Goal: Information Seeking & Learning: Compare options

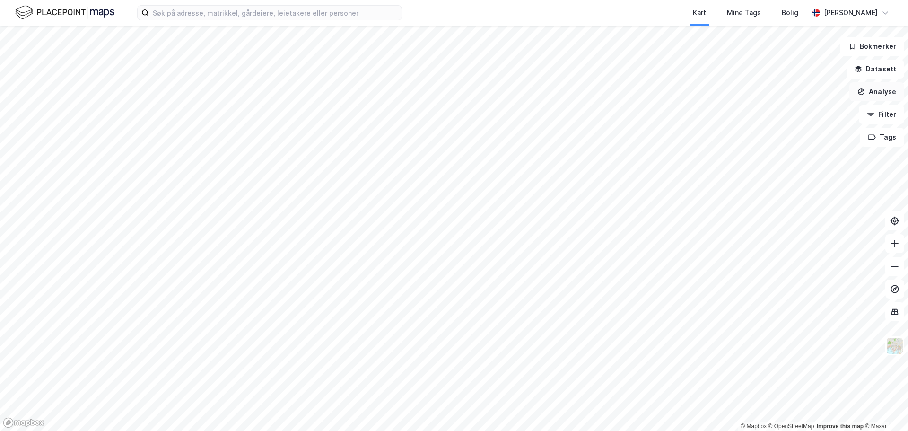
click at [884, 96] on button "Analyse" at bounding box center [876, 91] width 55 height 19
click at [886, 117] on button "Filter" at bounding box center [881, 114] width 45 height 19
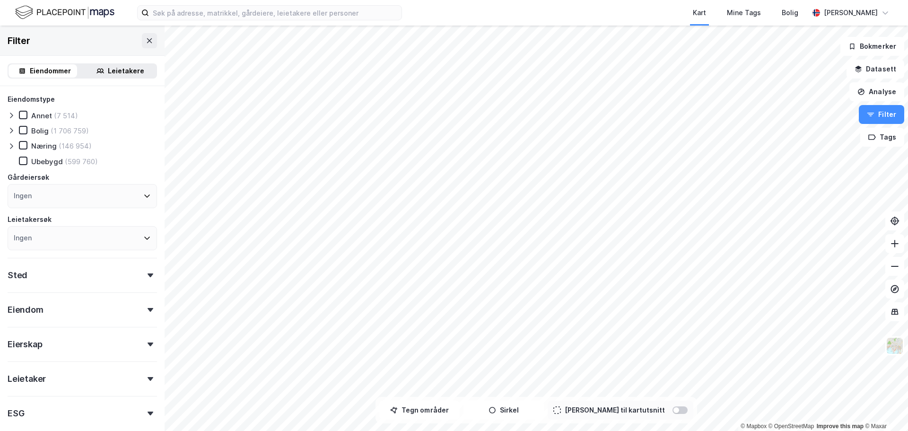
click at [53, 236] on div "Ingen" at bounding box center [82, 238] width 149 height 24
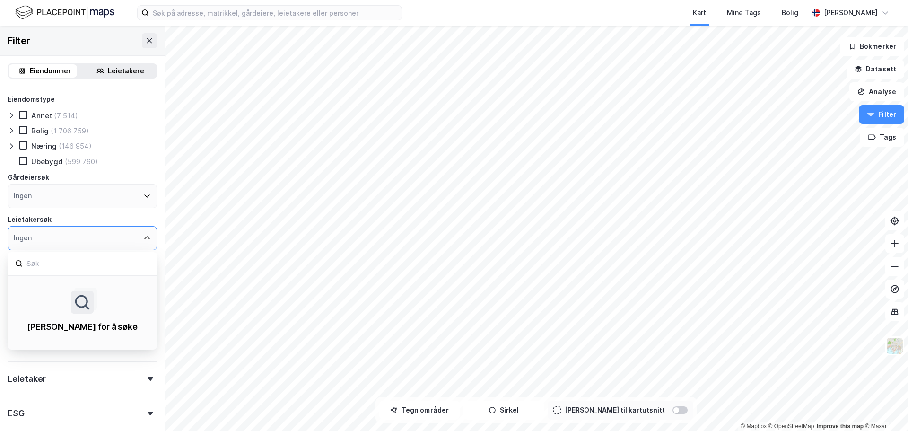
click at [53, 236] on div "Ingen" at bounding box center [82, 238] width 149 height 24
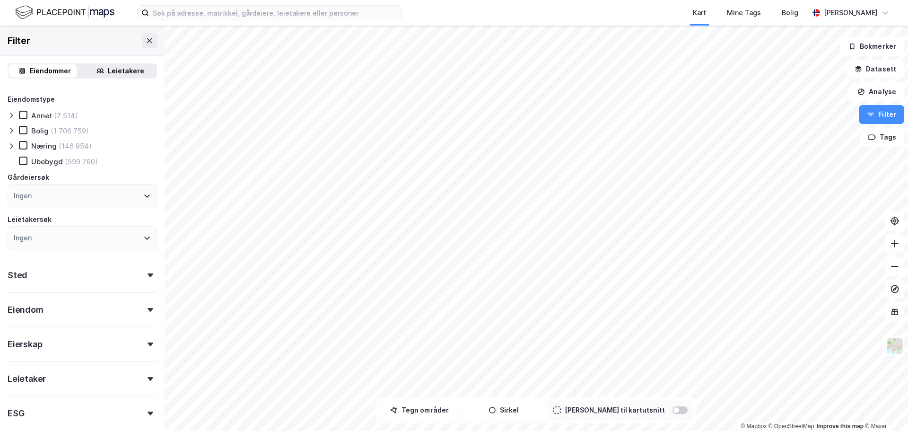
click at [126, 65] on div "Leietakere" at bounding box center [126, 70] width 36 height 11
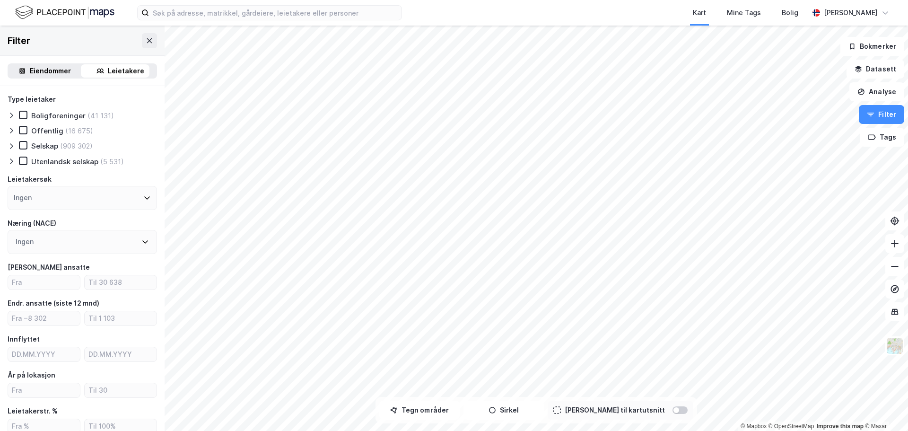
click at [74, 246] on div "Ingen" at bounding box center [82, 242] width 149 height 24
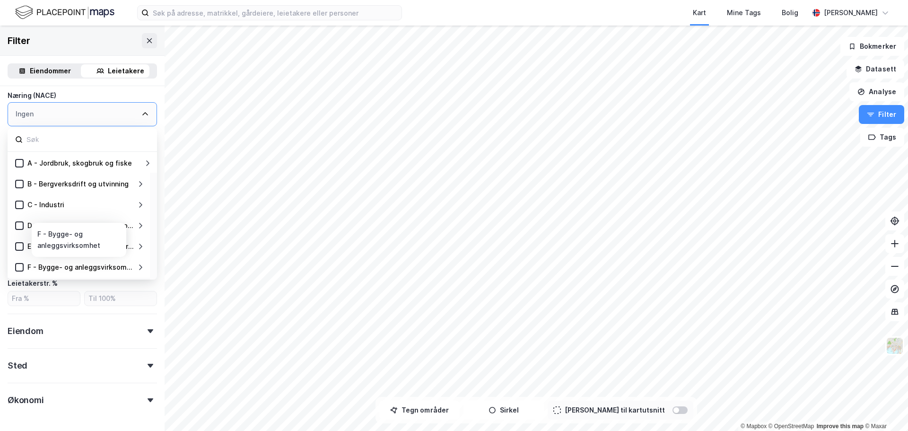
scroll to position [114, 0]
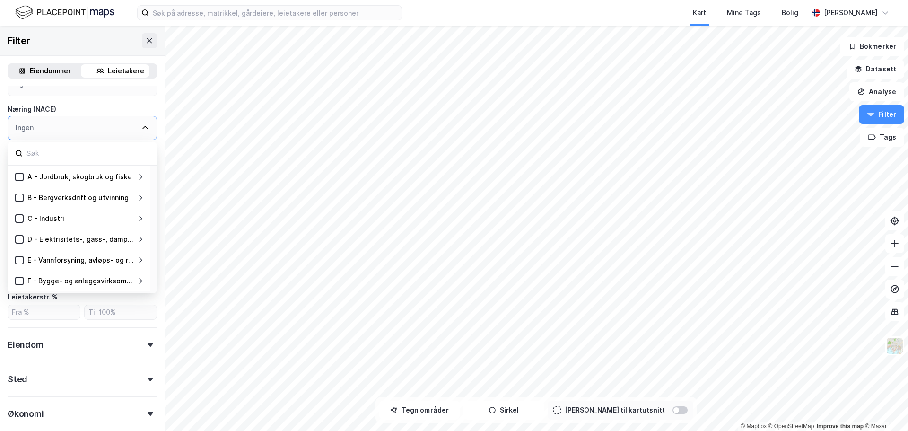
click at [141, 130] on icon at bounding box center [145, 128] width 8 height 8
click at [141, 126] on icon at bounding box center [145, 128] width 8 height 8
click at [108, 125] on div "Ingen" at bounding box center [82, 128] width 149 height 24
click at [65, 152] on input at bounding box center [88, 153] width 124 height 13
click at [81, 107] on div "Næring (NACE)" at bounding box center [82, 109] width 149 height 11
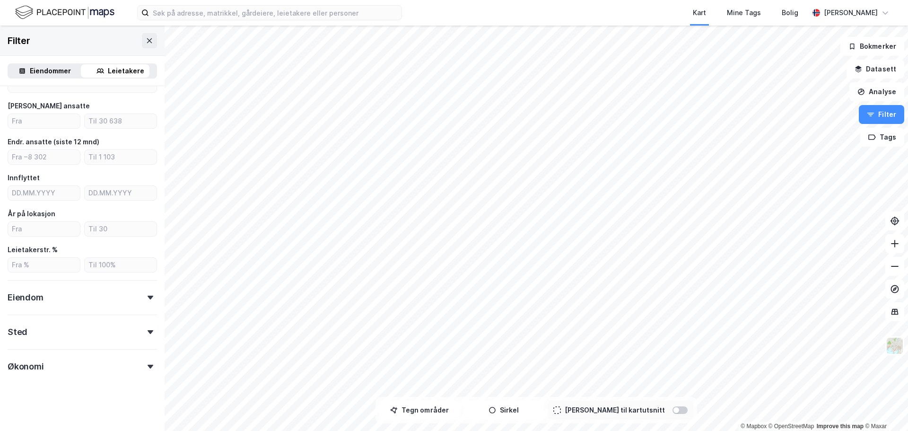
scroll to position [0, 0]
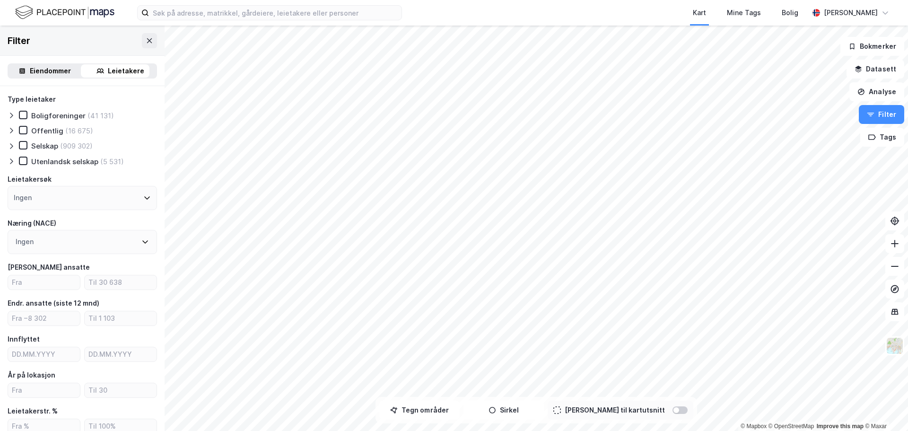
click at [11, 144] on icon at bounding box center [11, 146] width 3 height 6
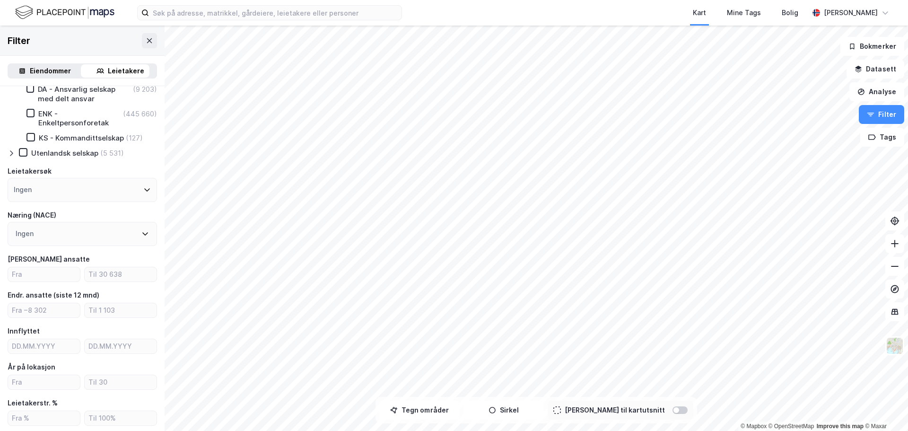
scroll to position [142, 0]
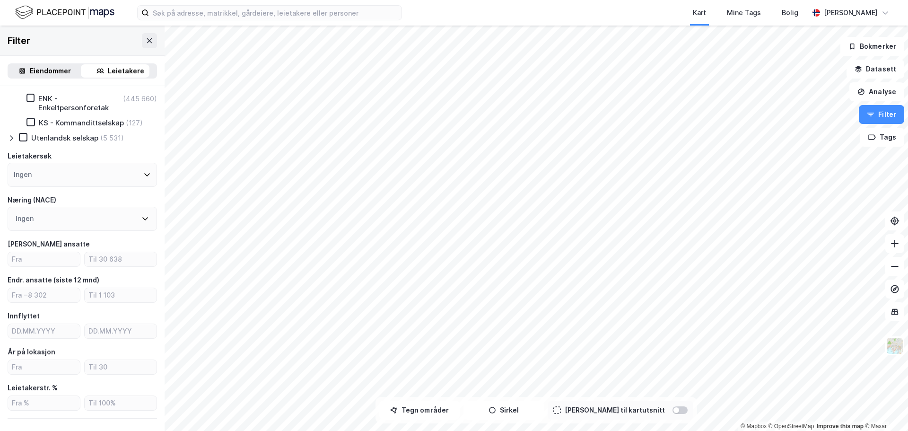
click at [82, 187] on div "Ingen" at bounding box center [82, 175] width 149 height 24
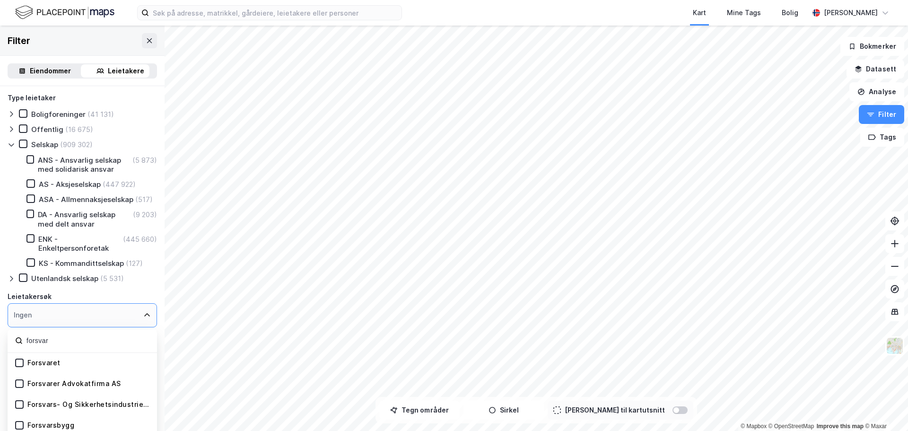
scroll to position [0, 0]
type input "forsvar"
click at [143, 320] on icon at bounding box center [147, 317] width 8 height 8
click at [133, 325] on div "Ingen" at bounding box center [82, 317] width 149 height 24
click at [82, 327] on div "Ingen" at bounding box center [82, 317] width 149 height 24
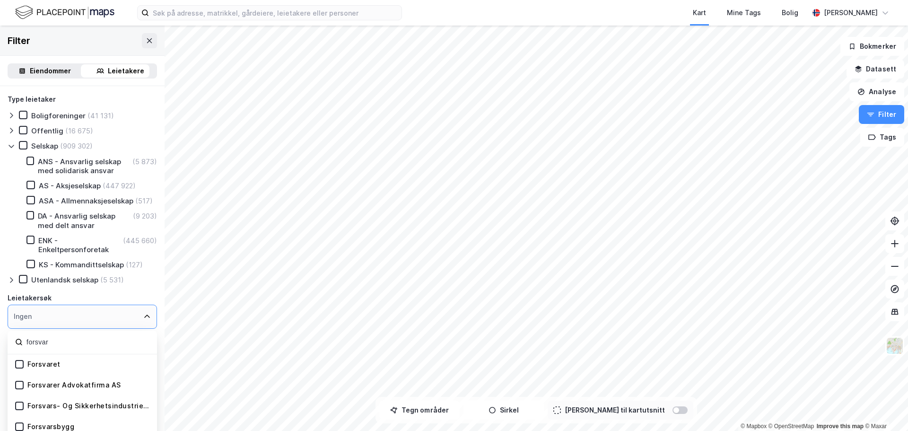
click at [49, 304] on div "Leietakersøk" at bounding box center [82, 297] width 149 height 11
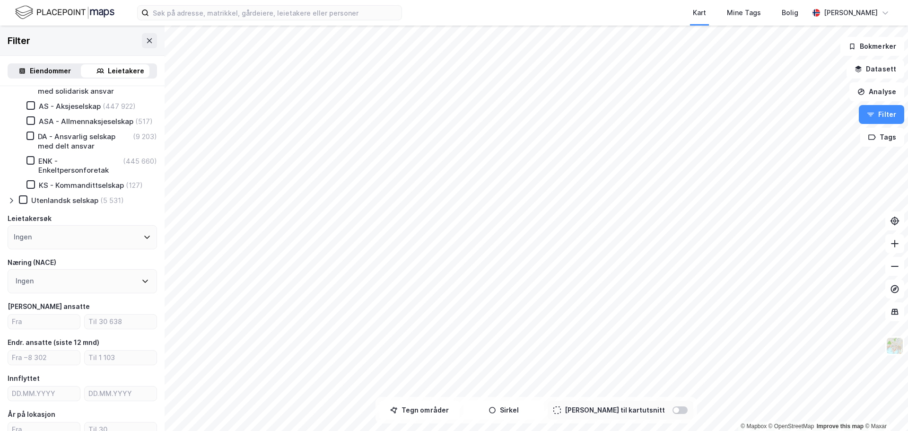
scroll to position [189, 0]
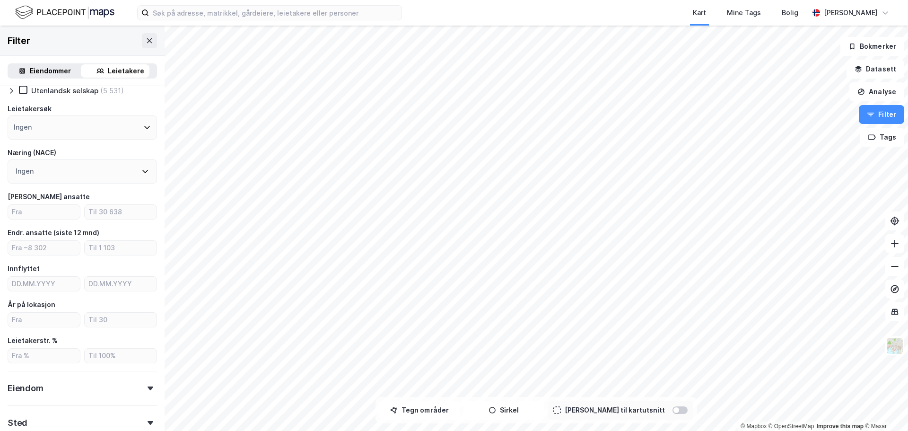
click at [71, 183] on div "Ingen" at bounding box center [82, 171] width 149 height 24
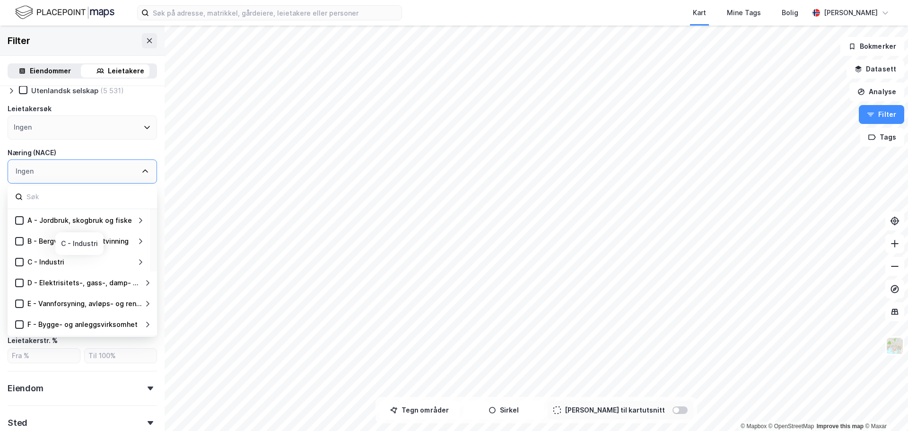
click at [82, 268] on div "C - Industri" at bounding box center [80, 261] width 113 height 11
click at [18, 265] on icon at bounding box center [19, 262] width 7 height 7
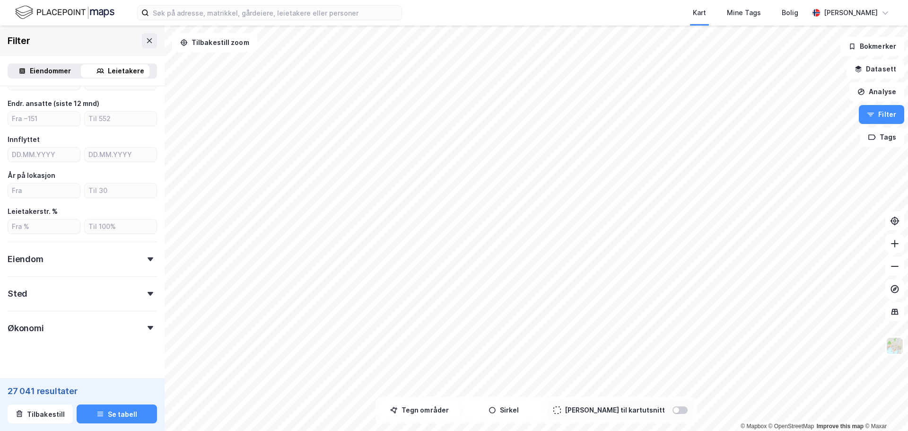
scroll to position [331, 0]
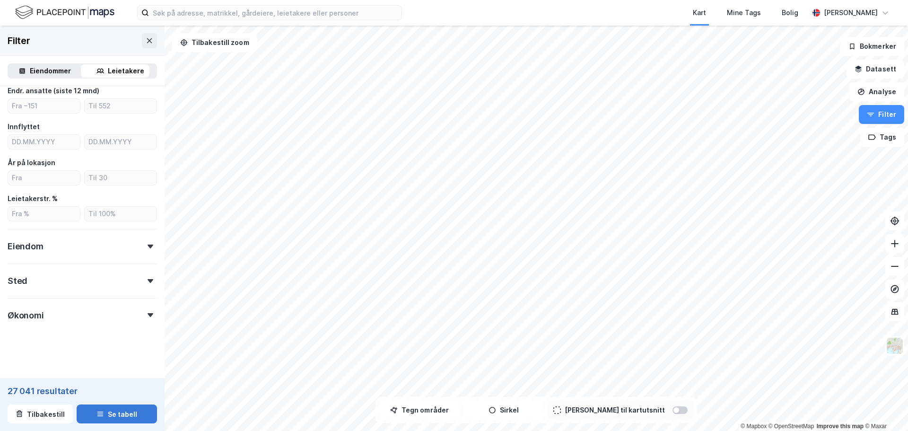
click at [112, 411] on button "Se tabell" at bounding box center [117, 413] width 80 height 19
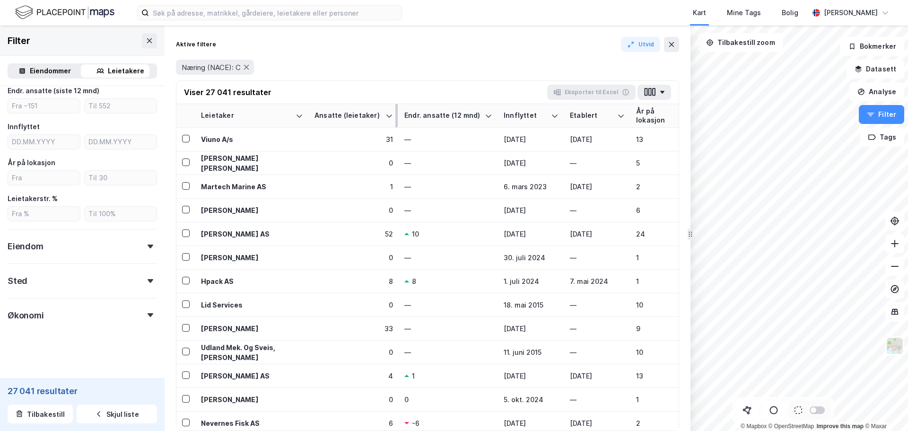
click at [366, 116] on div "Ansatte (leietaker)" at bounding box center [347, 115] width 67 height 9
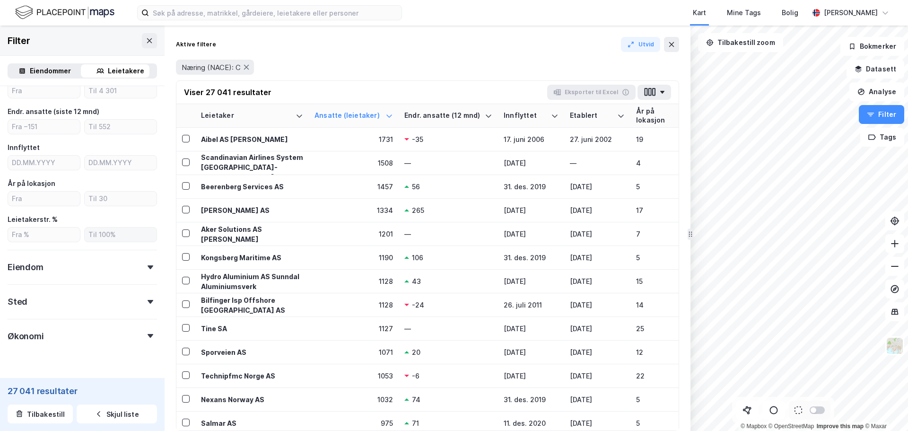
scroll to position [295, 0]
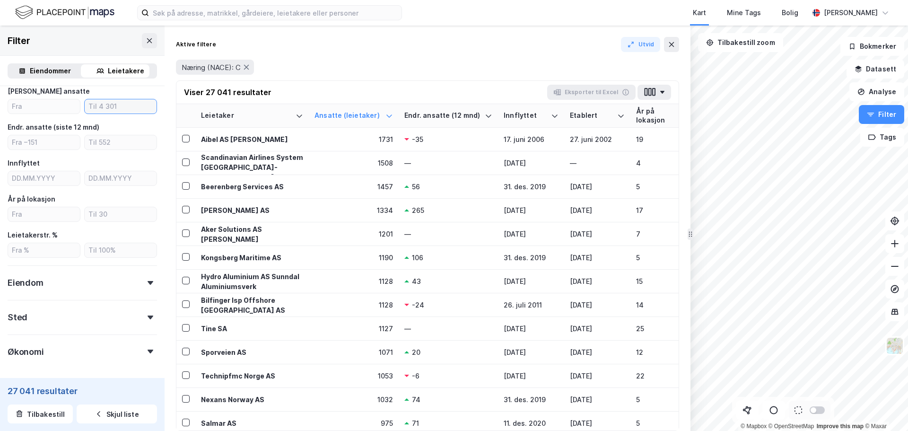
drag, startPoint x: 96, startPoint y: 114, endPoint x: 151, endPoint y: 119, distance: 55.1
click at [99, 114] on input "number" at bounding box center [121, 106] width 72 height 14
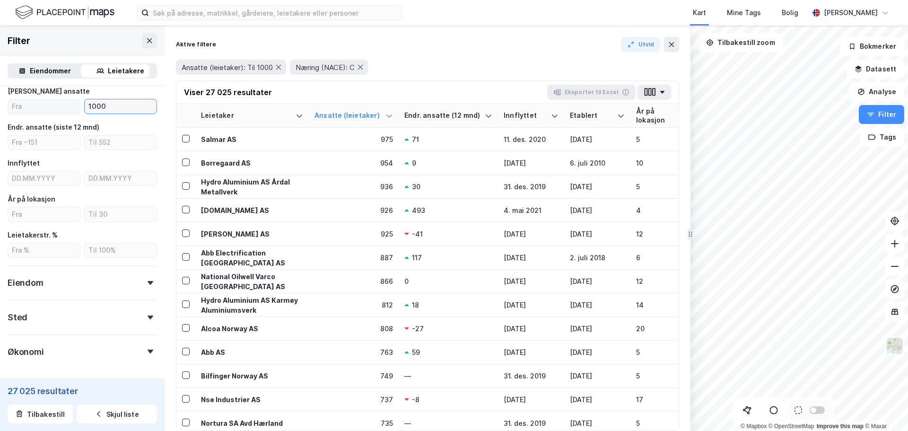
type input "1000"
click at [56, 114] on input "number" at bounding box center [44, 106] width 72 height 14
type input "50"
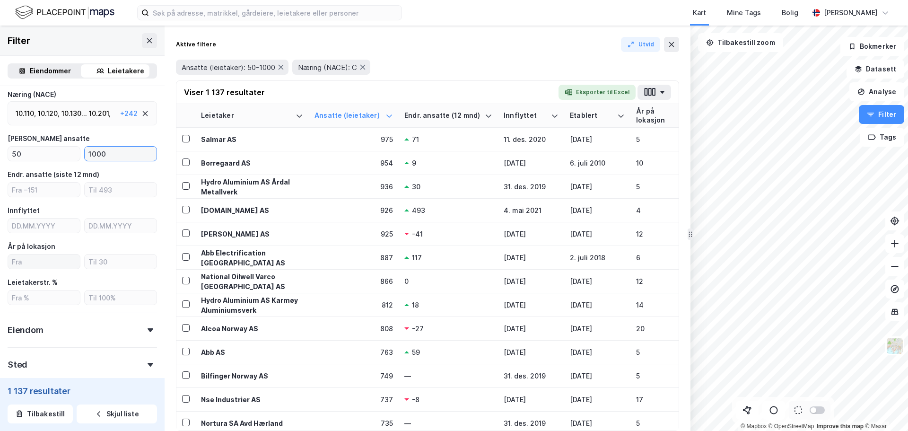
scroll to position [285, 0]
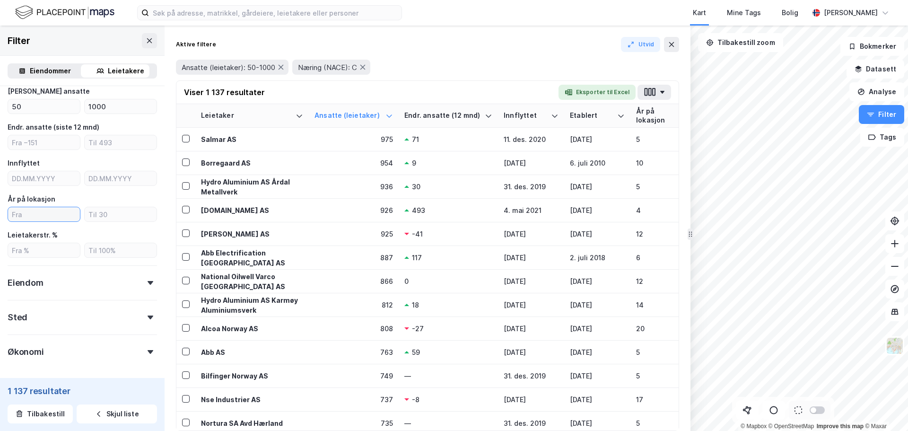
click at [44, 221] on input "number" at bounding box center [44, 214] width 72 height 14
type input "5"
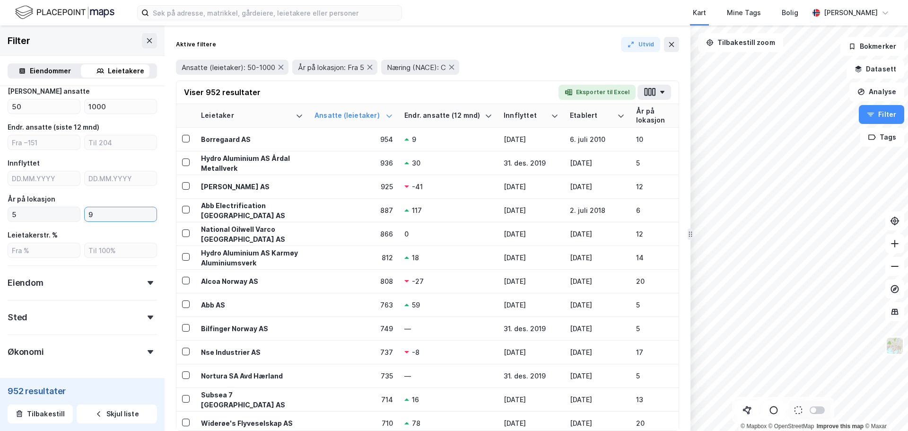
type input "9"
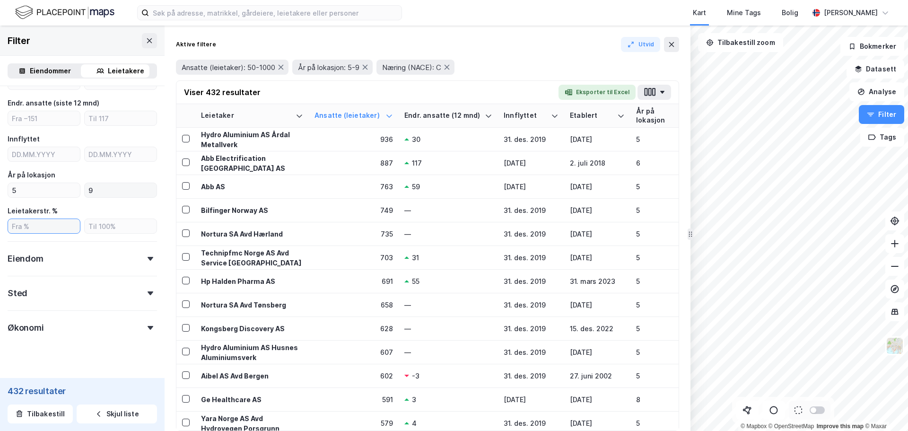
scroll to position [323, 0]
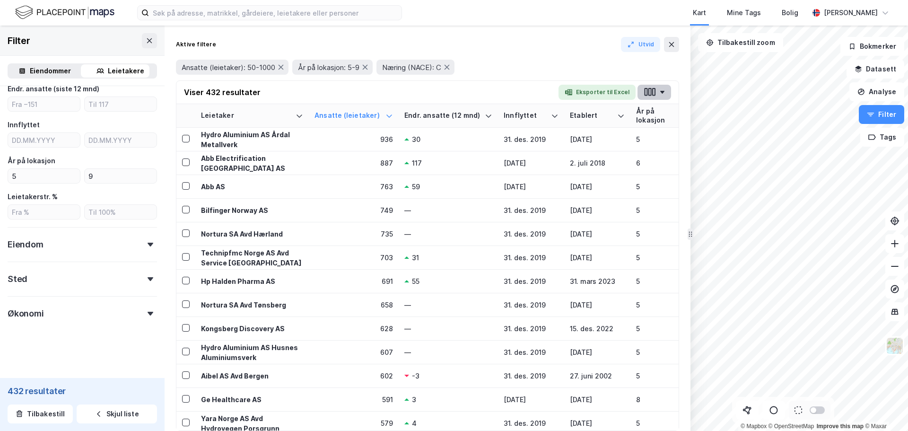
click at [655, 92] on icon "button" at bounding box center [650, 92] width 12 height 10
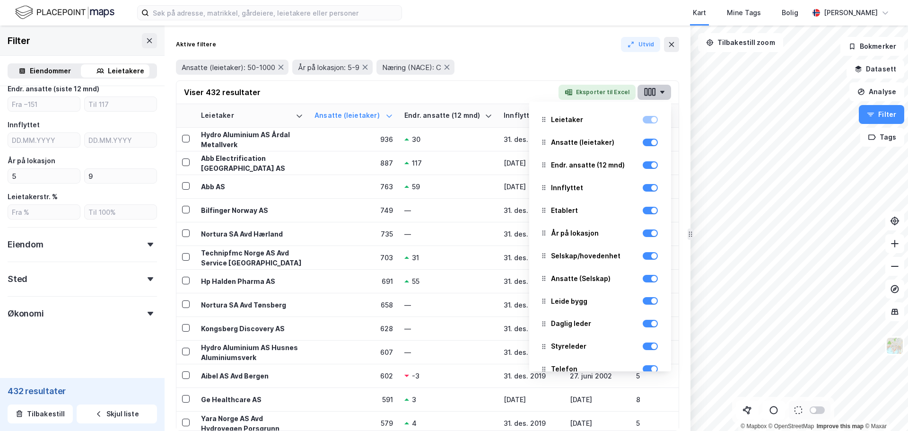
click at [655, 92] on icon "button" at bounding box center [650, 92] width 12 height 10
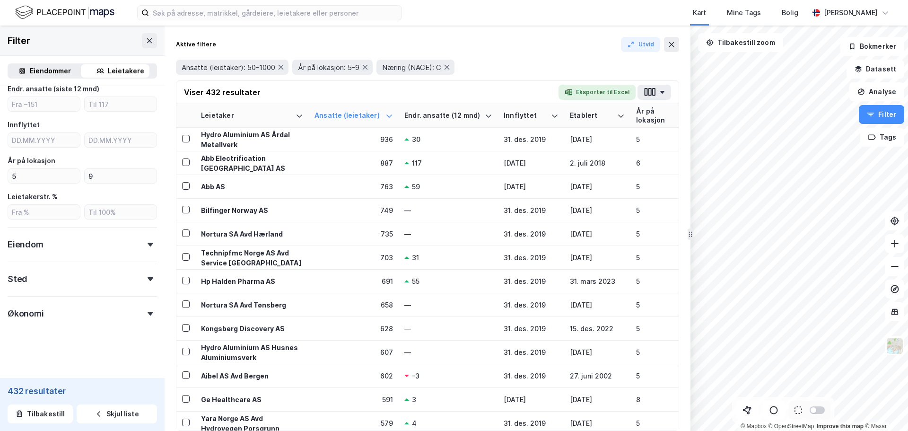
click at [453, 93] on div "Viser 432 resultater Eksporter til Excel" at bounding box center [427, 92] width 502 height 23
click at [92, 243] on div "Eiendom" at bounding box center [82, 240] width 149 height 27
click at [20, 314] on icon at bounding box center [23, 313] width 7 height 7
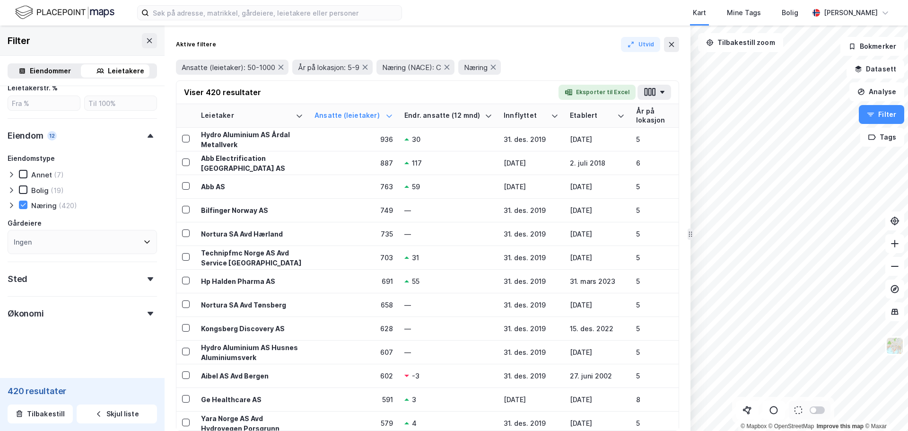
click at [106, 270] on div "Sted" at bounding box center [82, 275] width 149 height 27
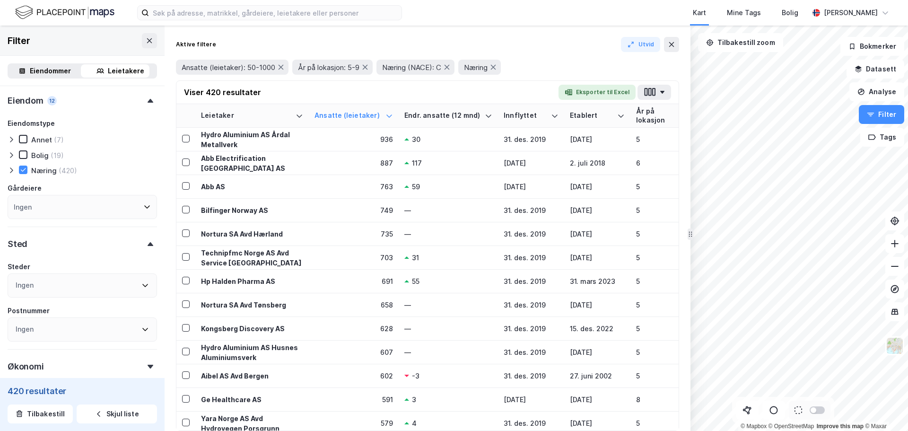
scroll to position [520, 0]
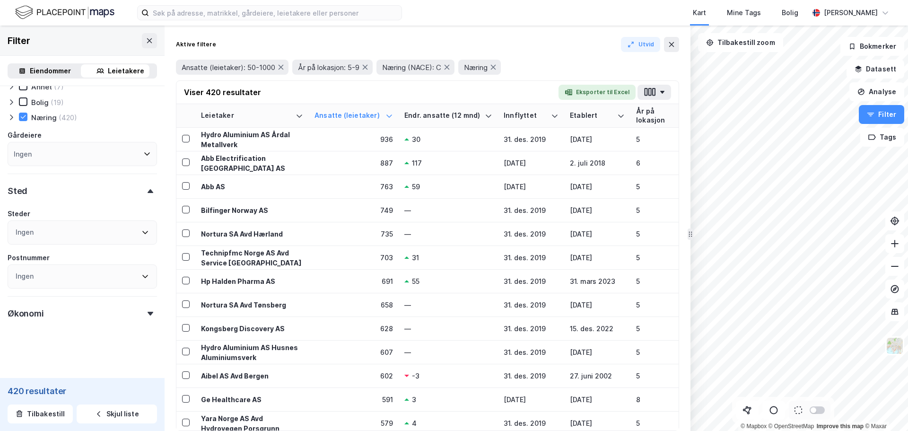
click at [110, 228] on div "Ingen" at bounding box center [82, 232] width 149 height 24
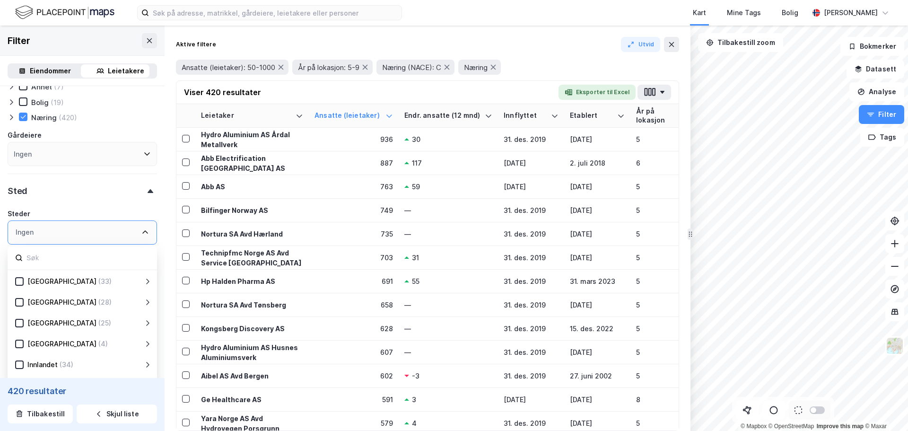
click at [110, 228] on div "Ingen" at bounding box center [82, 232] width 149 height 24
click at [141, 231] on icon at bounding box center [145, 232] width 8 height 8
click at [61, 231] on div "Ingen" at bounding box center [82, 232] width 149 height 24
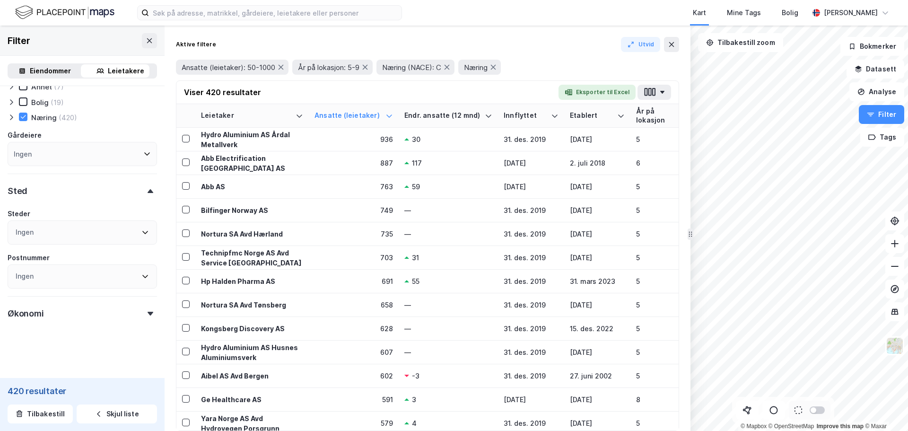
click at [62, 213] on div "Steder" at bounding box center [82, 213] width 149 height 11
click at [79, 192] on div "Sted" at bounding box center [82, 187] width 149 height 27
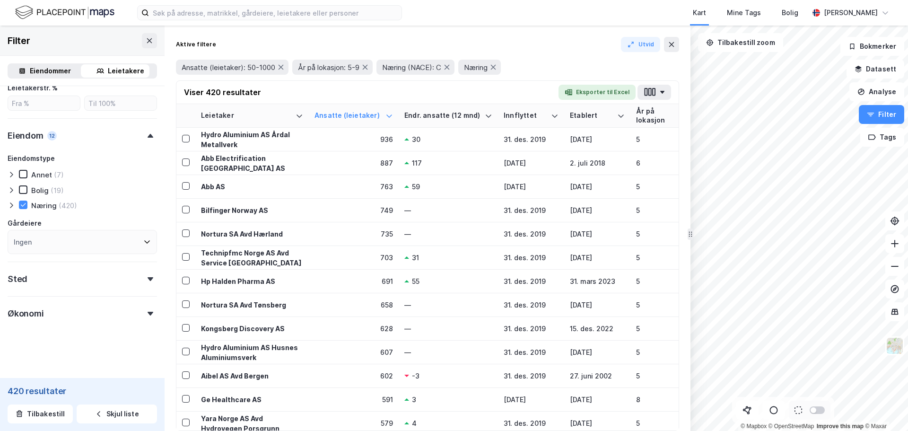
click at [72, 310] on div "Økonomi" at bounding box center [82, 309] width 149 height 27
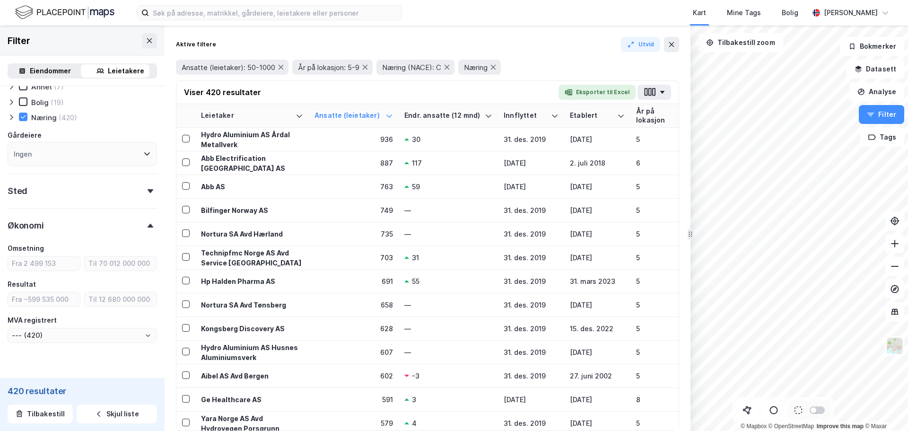
click at [89, 223] on div "Økonomi" at bounding box center [82, 221] width 149 height 27
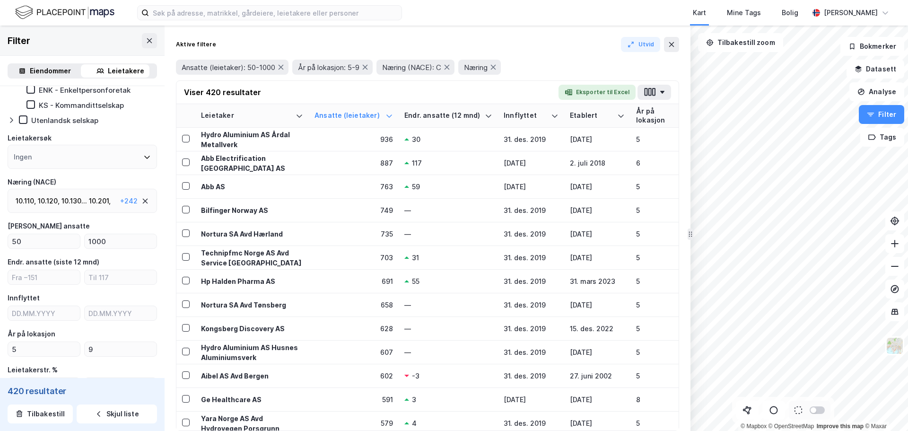
scroll to position [149, 0]
click at [88, 206] on div "10.110 , 10.120 , 10.130 ... 10.201 , 10.202 , 10.203 , 10.209 , 10.310 , 10.32…" at bounding box center [66, 202] width 101 height 11
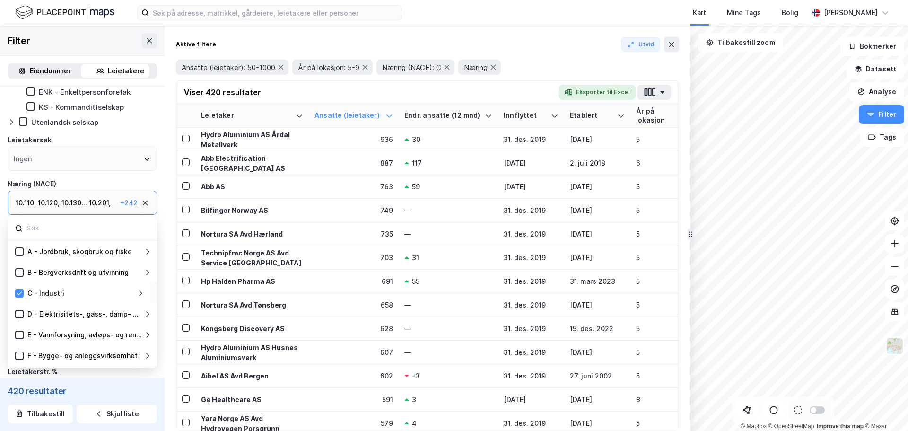
click at [78, 201] on div "10.130 ..." at bounding box center [74, 202] width 26 height 11
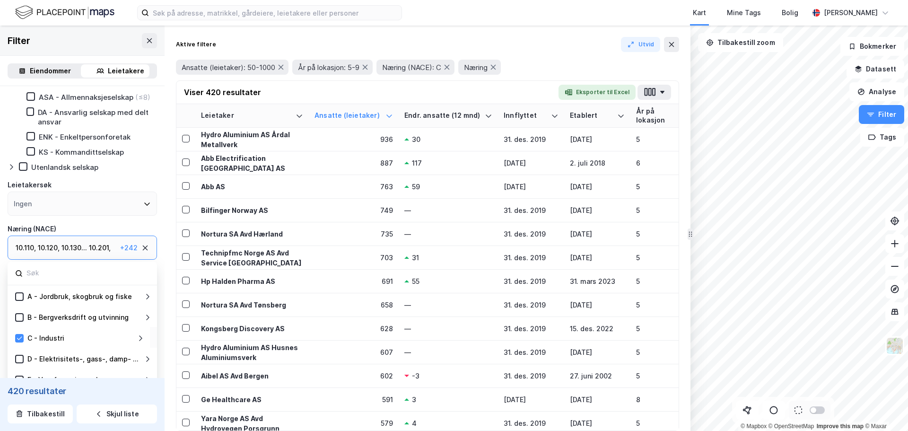
scroll to position [54, 0]
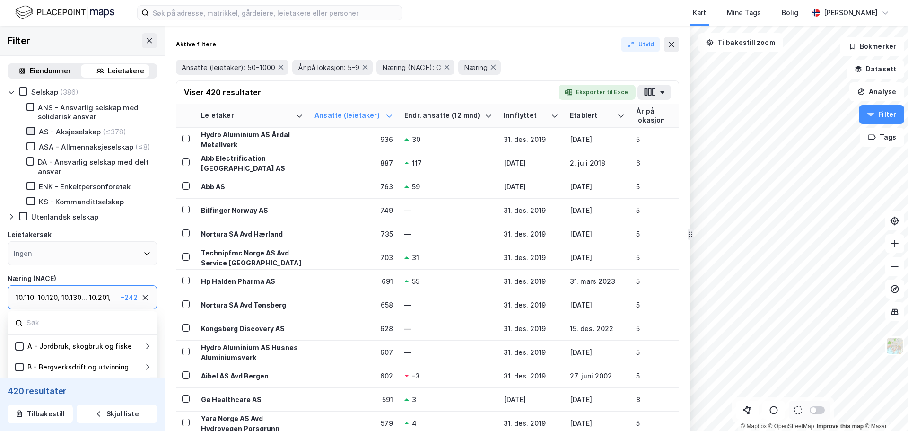
click at [29, 133] on icon at bounding box center [30, 131] width 7 height 7
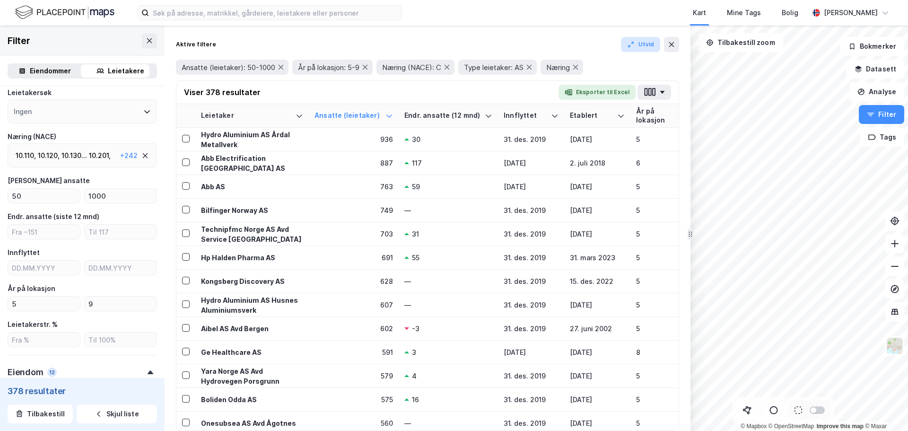
click at [640, 44] on button "Utvid" at bounding box center [641, 44] width 40 height 15
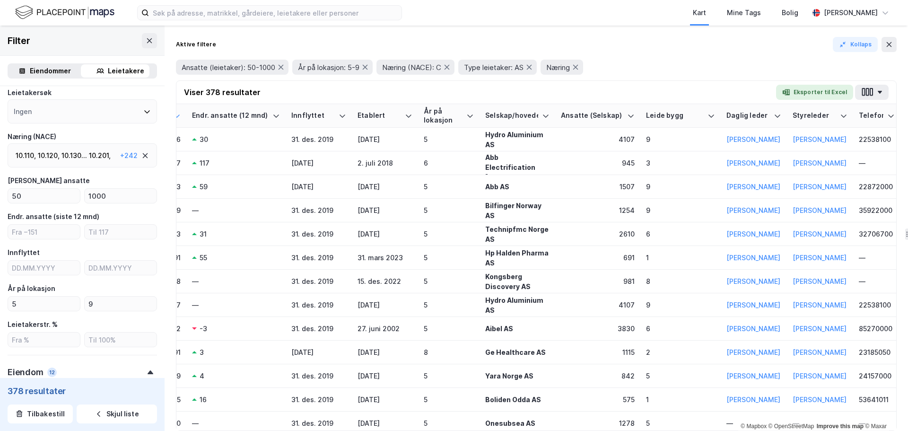
scroll to position [0, 247]
